Goal: Information Seeking & Learning: Learn about a topic

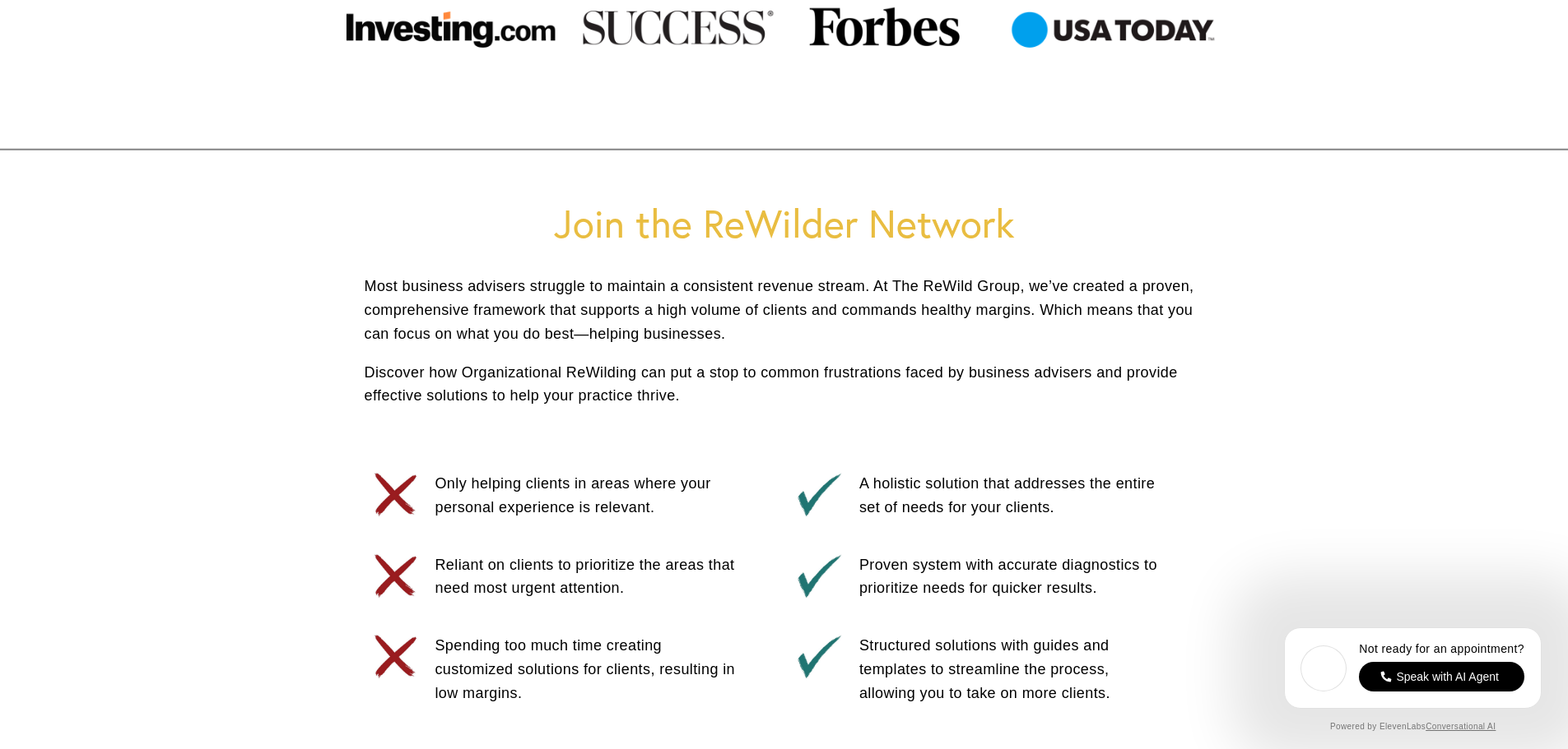
scroll to position [740, 0]
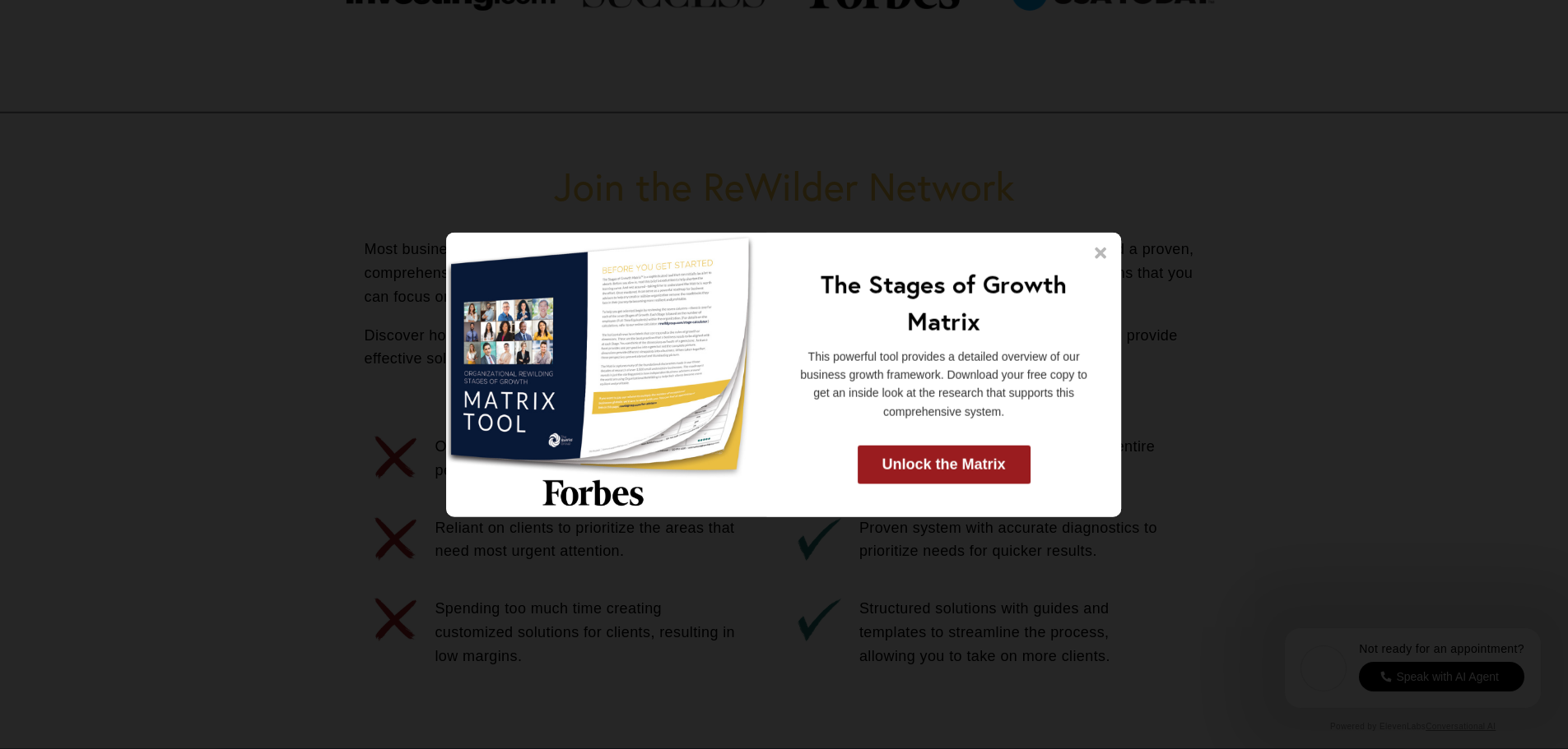
click at [1097, 251] on icon at bounding box center [1101, 252] width 11 height 11
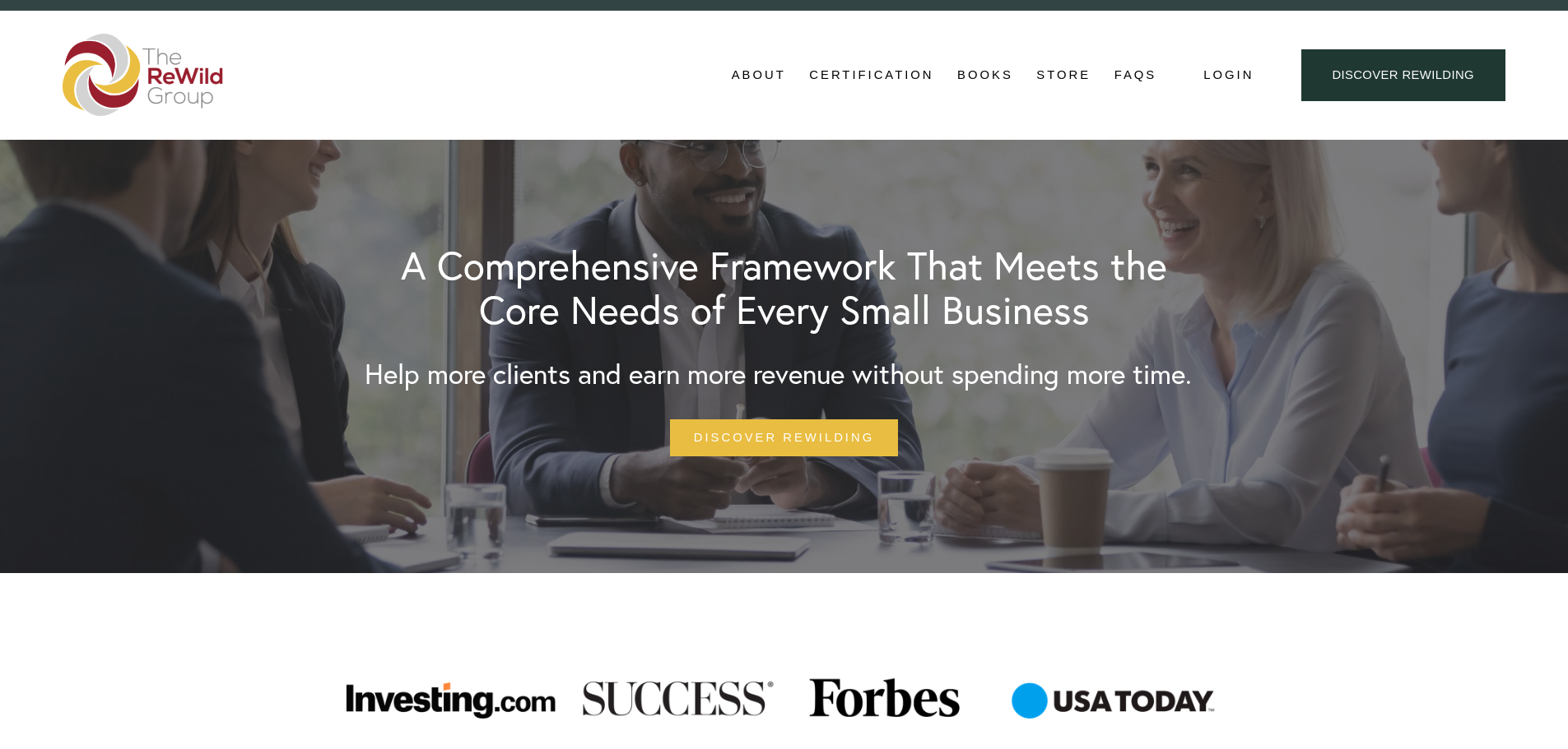
scroll to position [0, 0]
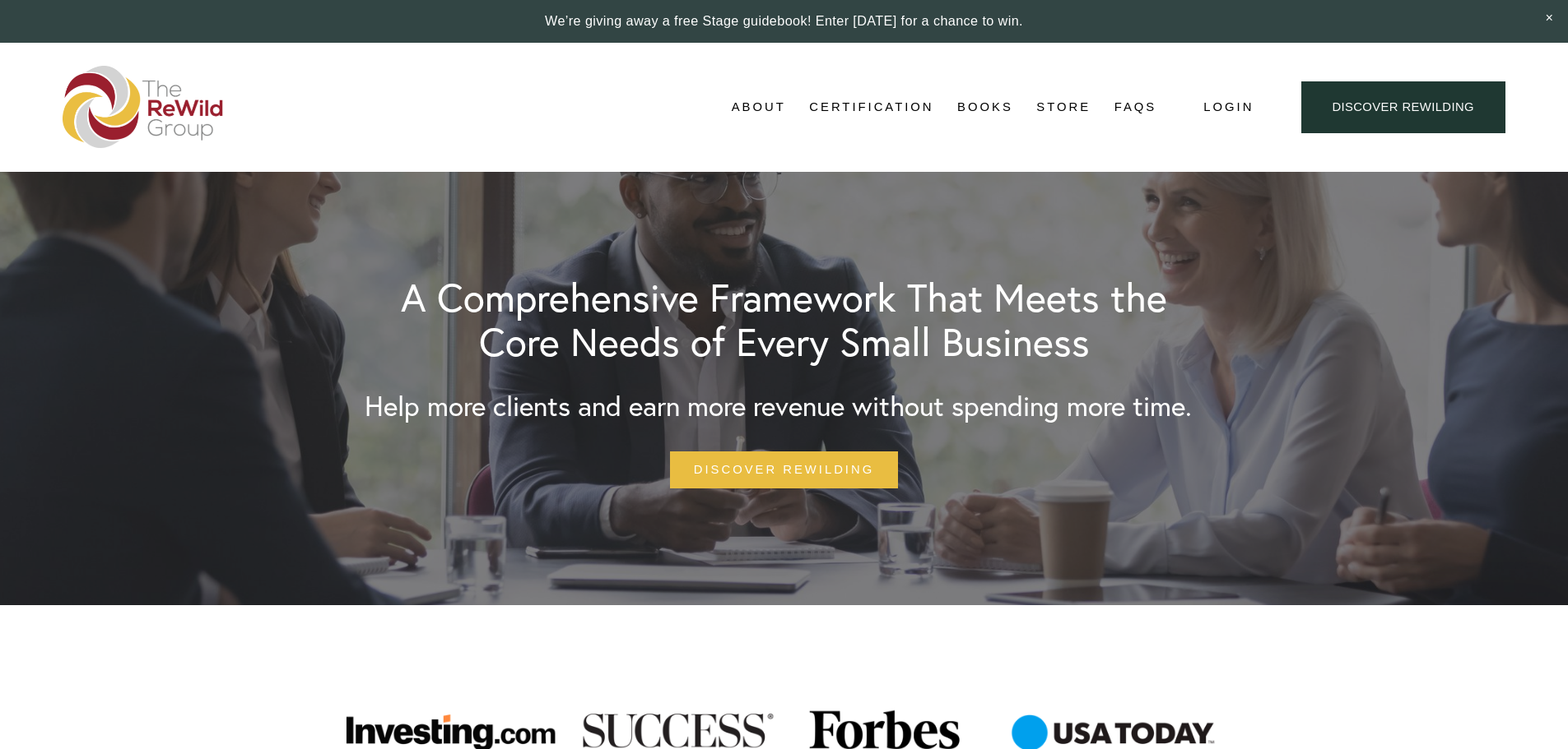
click at [893, 105] on link "Certification" at bounding box center [871, 108] width 124 height 25
click at [895, 100] on link "Certification" at bounding box center [871, 108] width 124 height 25
click at [0, 0] on link "Adviser Certification" at bounding box center [0, 0] width 0 height 0
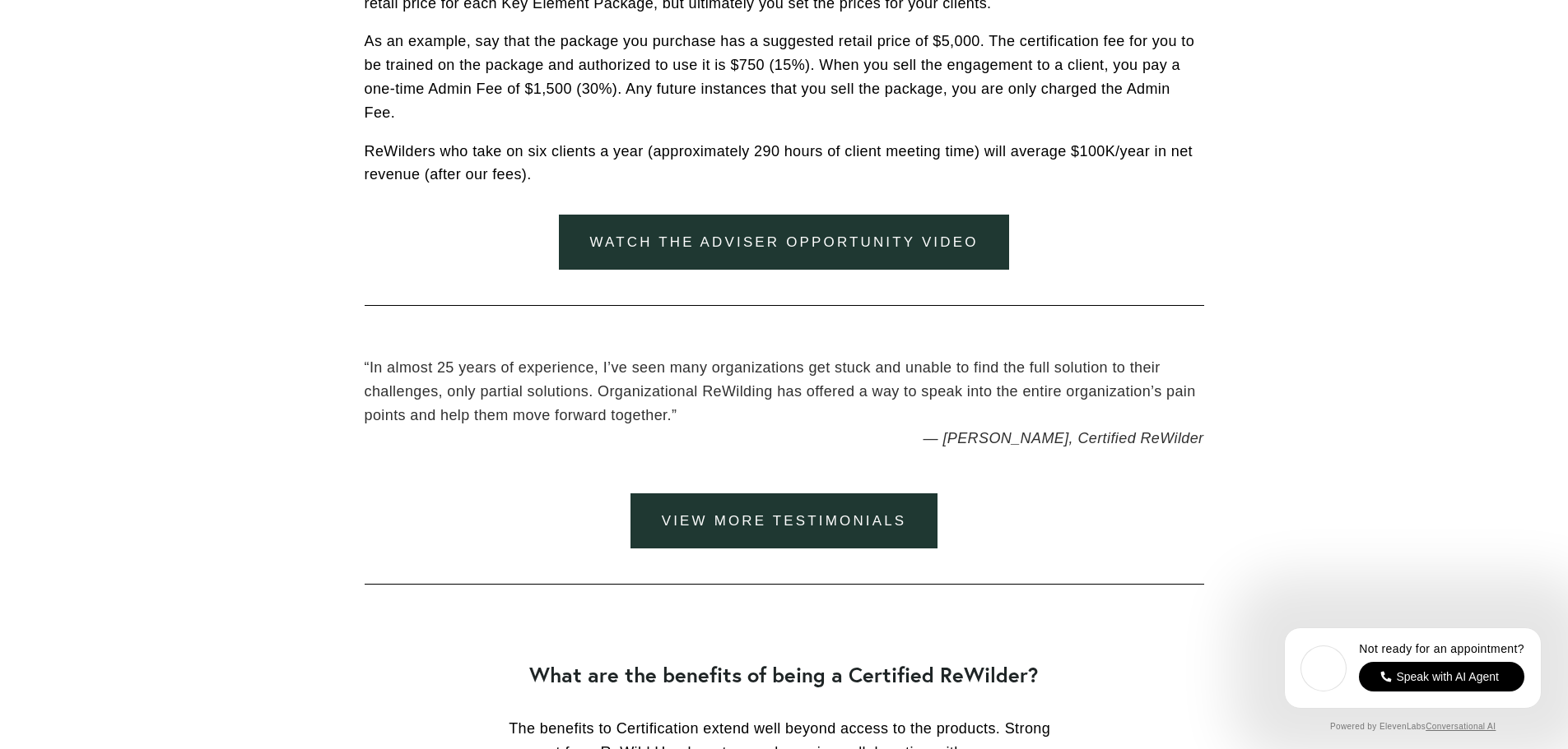
scroll to position [3126, 0]
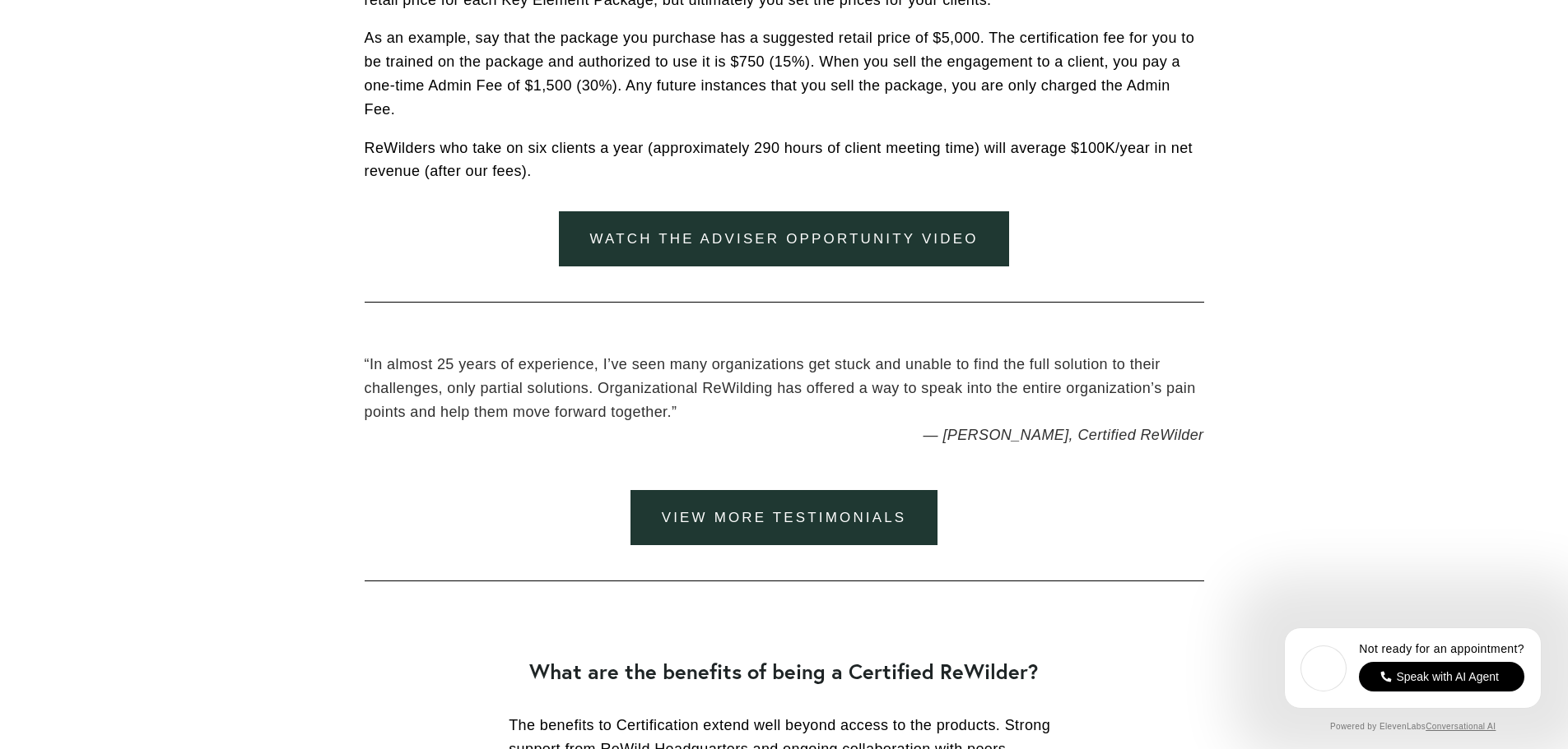
click at [855, 242] on link "watch the adviser opportunity video" at bounding box center [784, 239] width 451 height 56
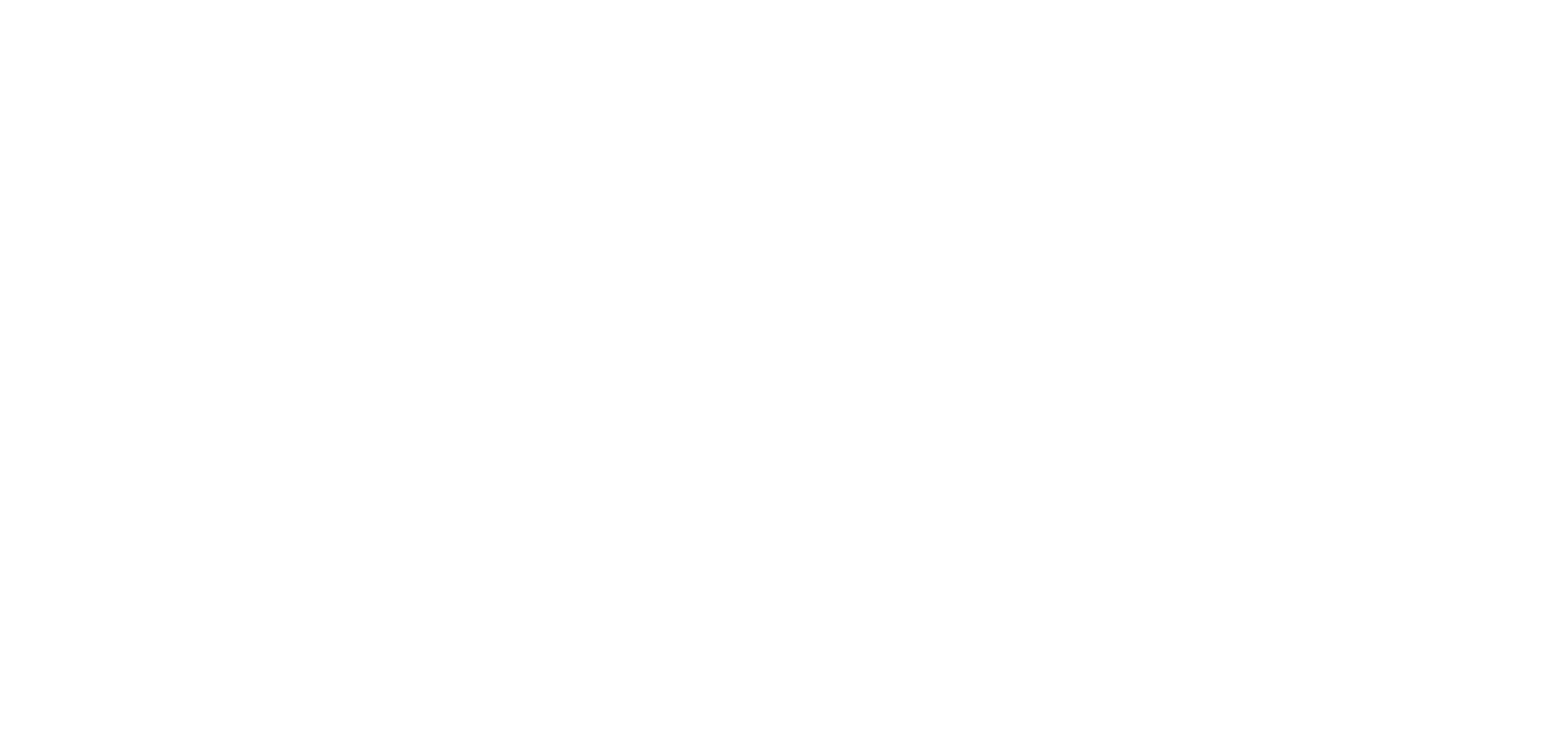
scroll to position [1234, 0]
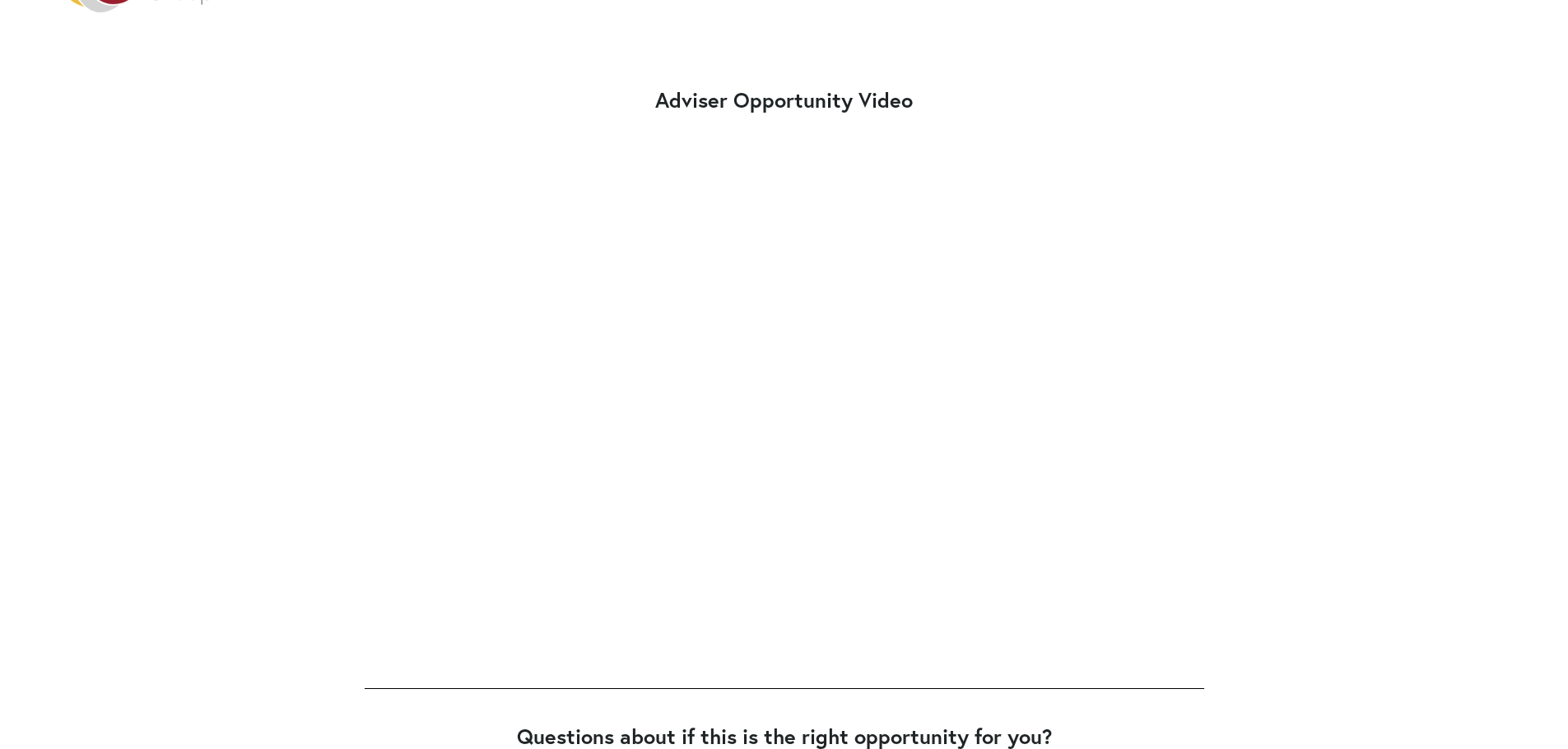
scroll to position [165, 0]
